Goal: Find contact information: Find contact information

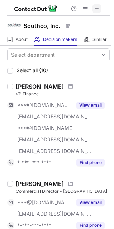
click at [95, 7] on span at bounding box center [97, 9] width 6 height 6
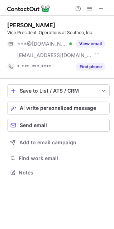
scroll to position [168, 114]
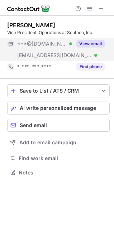
click at [92, 43] on button "View email" at bounding box center [90, 43] width 28 height 7
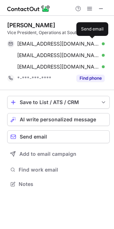
scroll to position [179, 114]
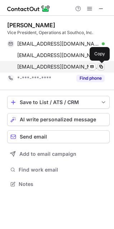
click at [100, 66] on span at bounding box center [101, 67] width 6 height 6
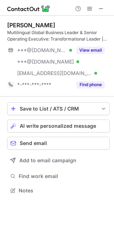
scroll to position [185, 114]
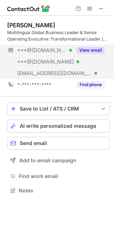
click at [89, 49] on button "View email" at bounding box center [90, 50] width 28 height 7
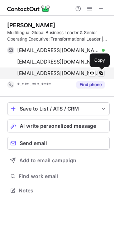
click at [100, 72] on span at bounding box center [101, 73] width 6 height 6
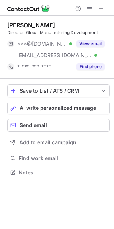
scroll to position [168, 114]
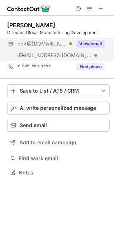
click at [88, 44] on button "View email" at bounding box center [90, 43] width 28 height 7
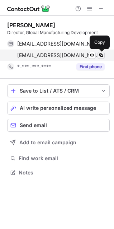
click at [103, 55] on span at bounding box center [101, 55] width 6 height 6
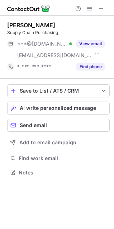
scroll to position [168, 114]
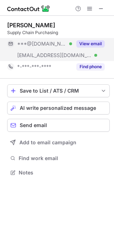
click at [90, 43] on button "View email" at bounding box center [90, 43] width 28 height 7
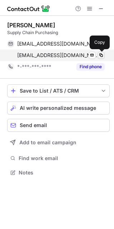
click at [101, 55] on span at bounding box center [101, 55] width 6 height 6
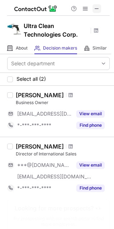
click at [96, 7] on span at bounding box center [97, 9] width 6 height 6
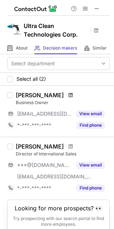
click at [69, 95] on span at bounding box center [71, 95] width 4 height 6
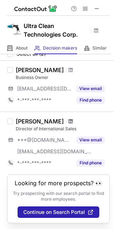
click at [69, 118] on span at bounding box center [71, 121] width 4 height 6
click at [97, 7] on span at bounding box center [97, 9] width 6 height 6
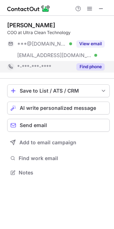
scroll to position [168, 114]
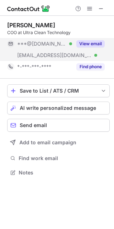
click at [86, 44] on button "View email" at bounding box center [90, 43] width 28 height 7
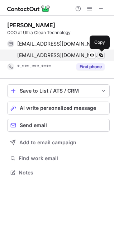
click at [100, 55] on span at bounding box center [101, 55] width 6 height 6
